Goal: Task Accomplishment & Management: Understand process/instructions

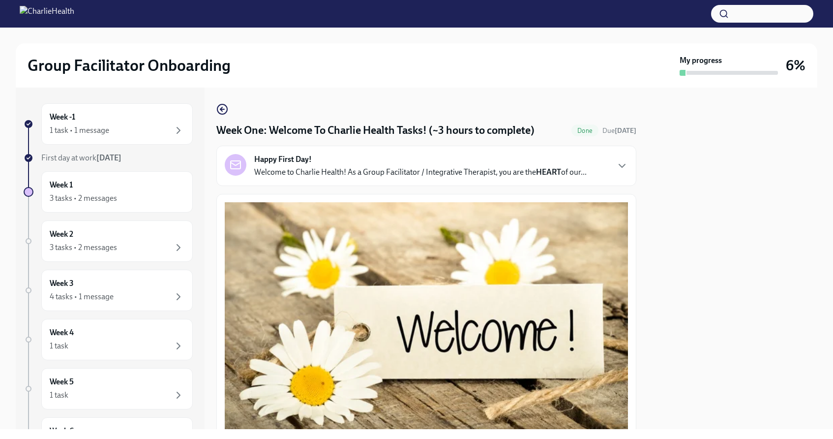
scroll to position [1216, 0]
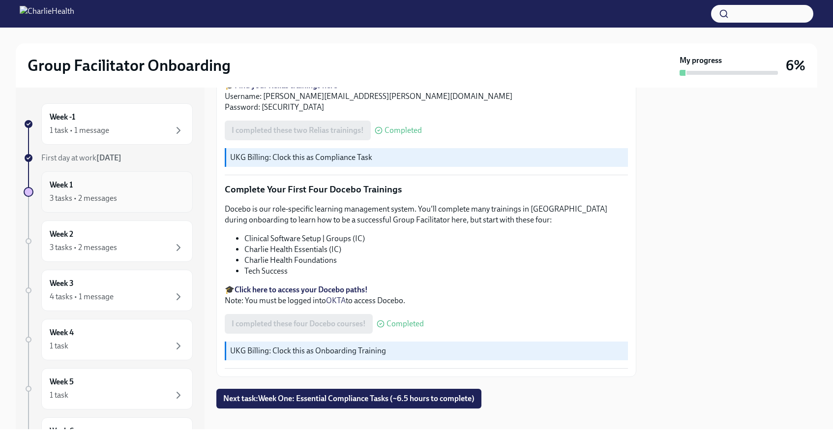
click at [163, 204] on div "3 tasks • 2 messages" at bounding box center [117, 198] width 135 height 12
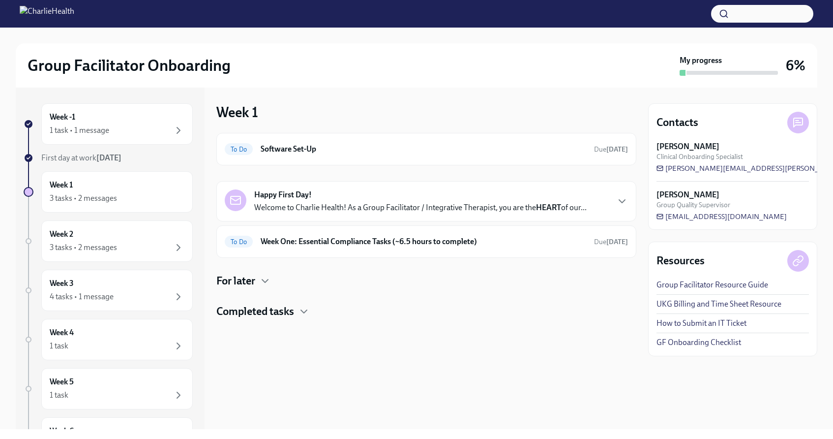
click at [327, 199] on div "Happy First Day! Welcome to Charlie Health! As a Group Facilitator / Integrativ…" at bounding box center [420, 201] width 332 height 24
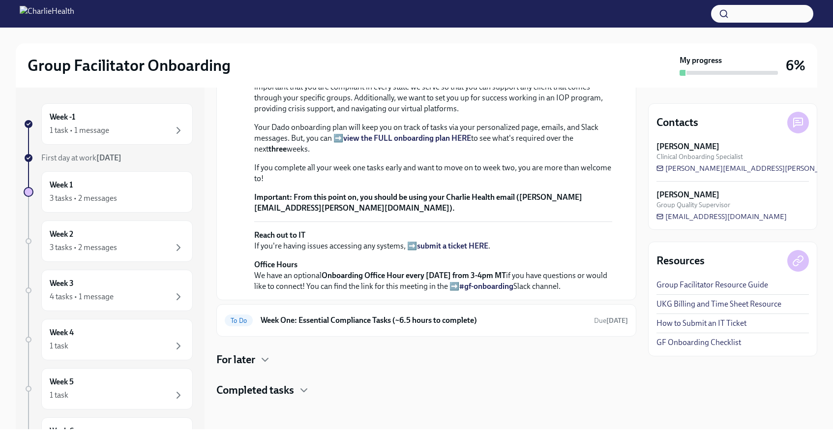
scroll to position [360, 0]
click at [267, 357] on icon "button" at bounding box center [265, 360] width 12 height 12
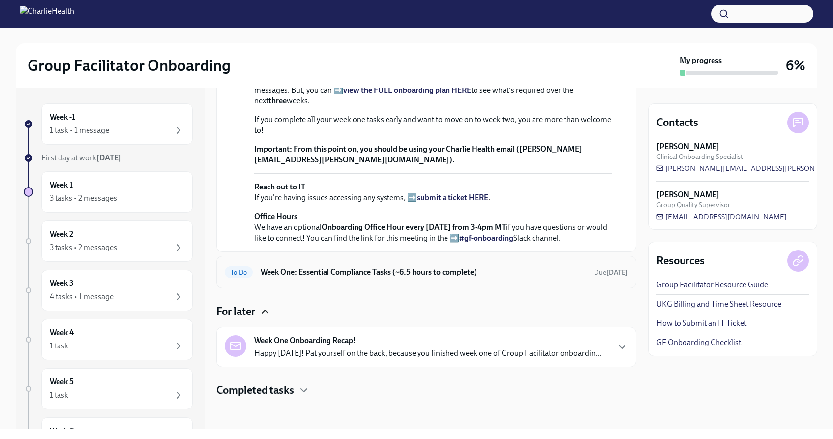
scroll to position [409, 0]
click at [303, 387] on icon "button" at bounding box center [304, 390] width 12 height 12
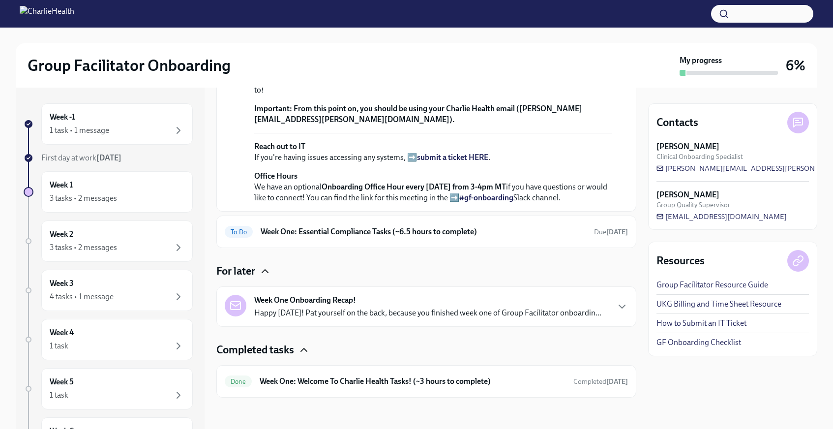
scroll to position [449, 0]
click at [419, 234] on h6 "Week One: Essential Compliance Tasks (~6.5 hours to complete)" at bounding box center [424, 231] width 326 height 11
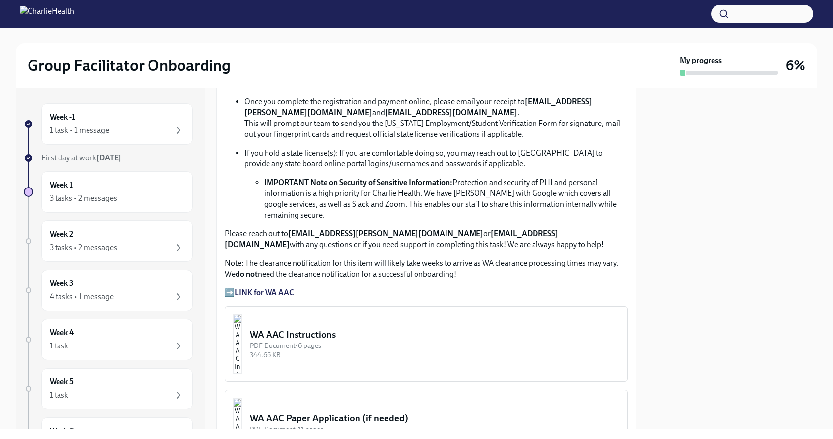
scroll to position [603, 0]
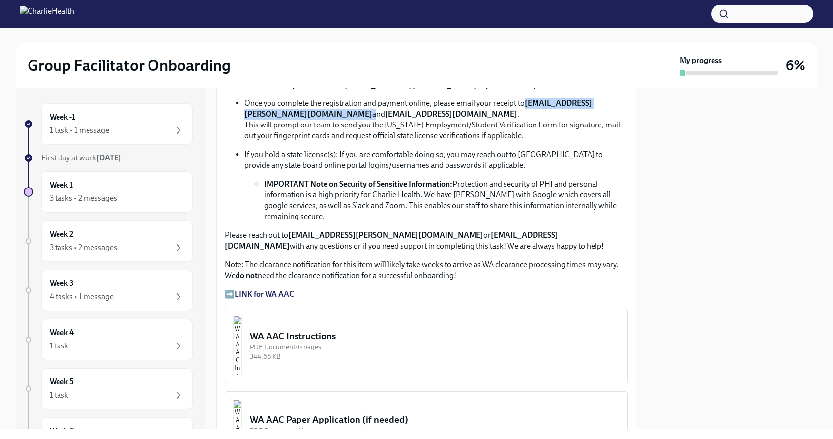
drag, startPoint x: 370, startPoint y: 114, endPoint x: 242, endPoint y: 111, distance: 128.4
click at [242, 111] on ul "Please use your legal name as it appears on other licenses or government IDs. P…" at bounding box center [426, 140] width 403 height 161
copy p "[EMAIL_ADDRESS][PERSON_NAME][DOMAIN_NAME]"
click at [408, 97] on ul "Please use your legal name as it appears on other licenses or government IDs. P…" at bounding box center [426, 140] width 403 height 161
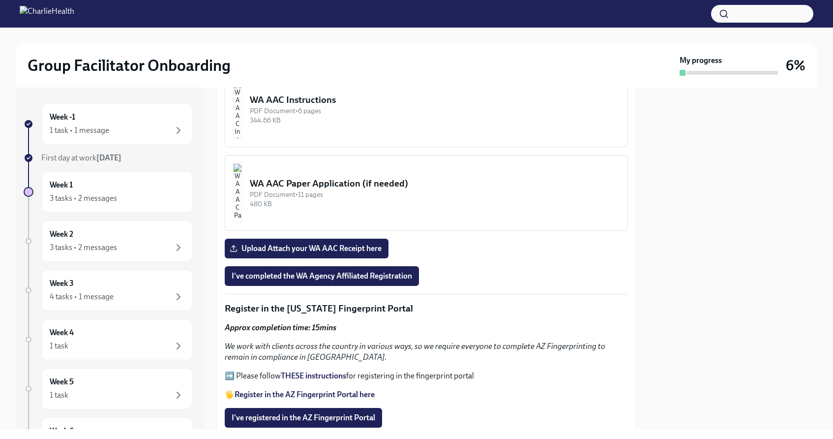
scroll to position [845, 0]
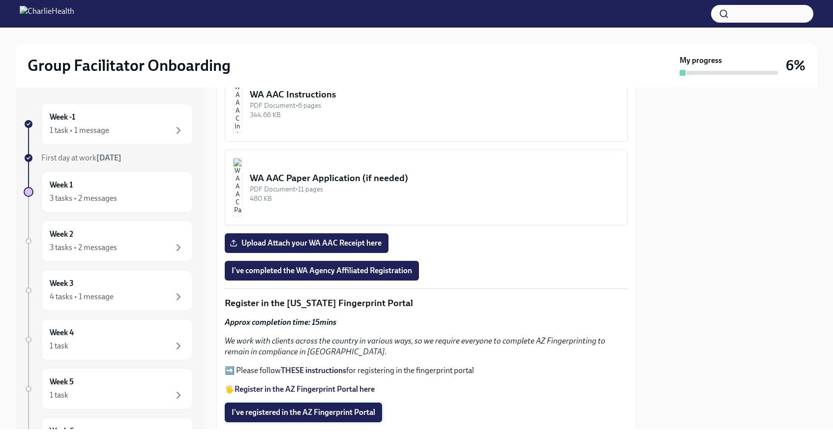
click at [326, 407] on span "I've registered in the AZ Fingerprint Portal" at bounding box center [304, 412] width 144 height 10
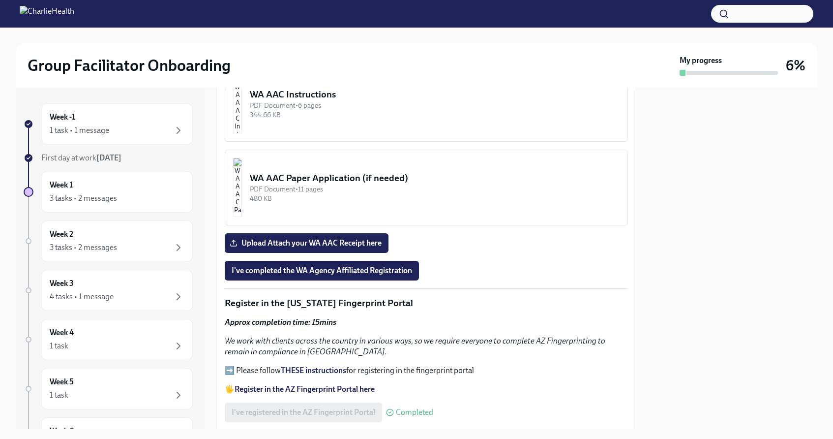
click at [309, 384] on strong "Register in the AZ Fingerprint Portal here" at bounding box center [305, 388] width 140 height 9
click at [313, 365] on strong "THESE instructions" at bounding box center [313, 369] width 65 height 9
